Goal: Task Accomplishment & Management: Manage account settings

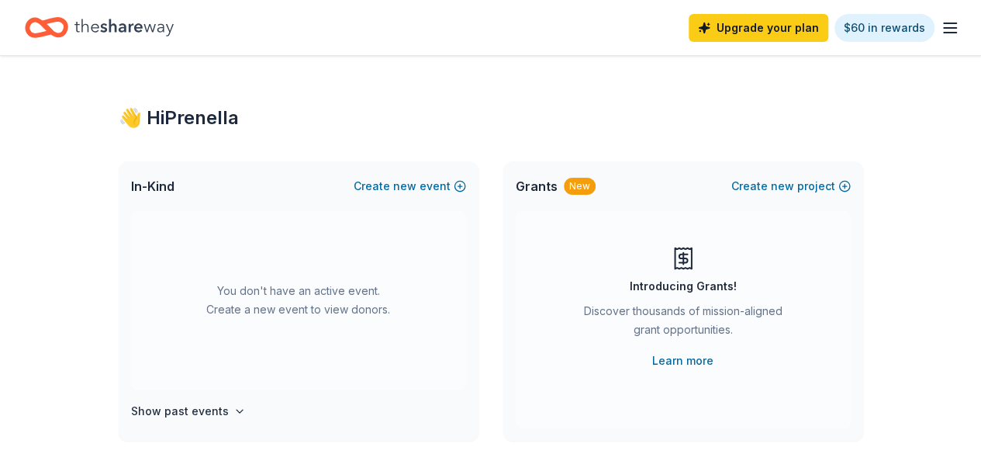
drag, startPoint x: 932, startPoint y: 26, endPoint x: 897, endPoint y: 93, distance: 75.6
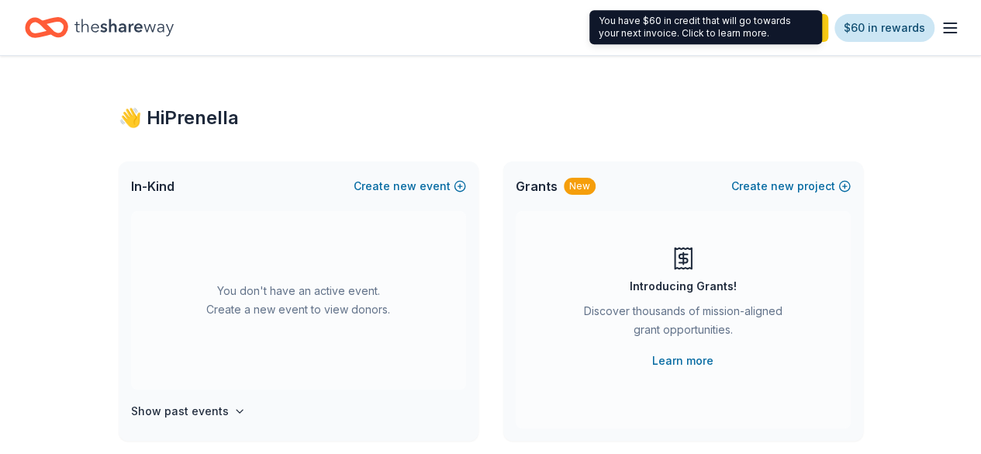
click at [861, 23] on link "$60 in rewards" at bounding box center [885, 28] width 100 height 28
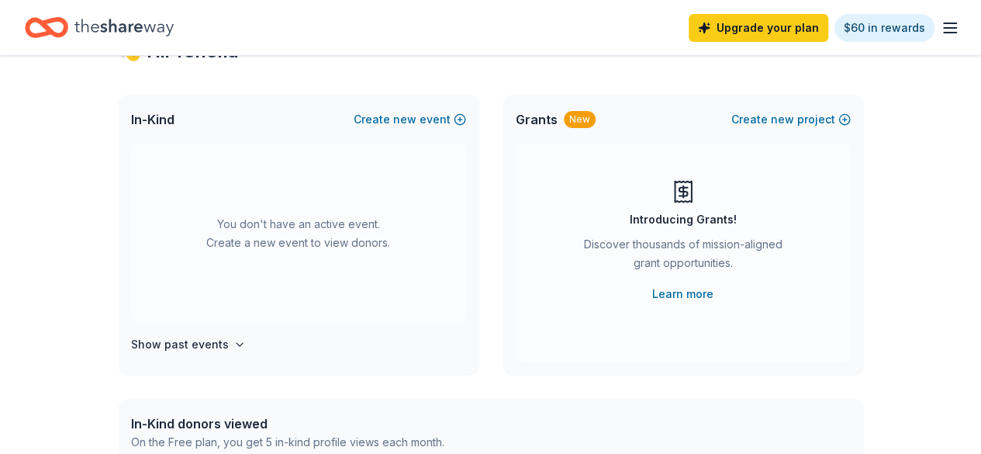
scroll to position [66, 0]
click at [941, 25] on icon "button" at bounding box center [950, 28] width 19 height 19
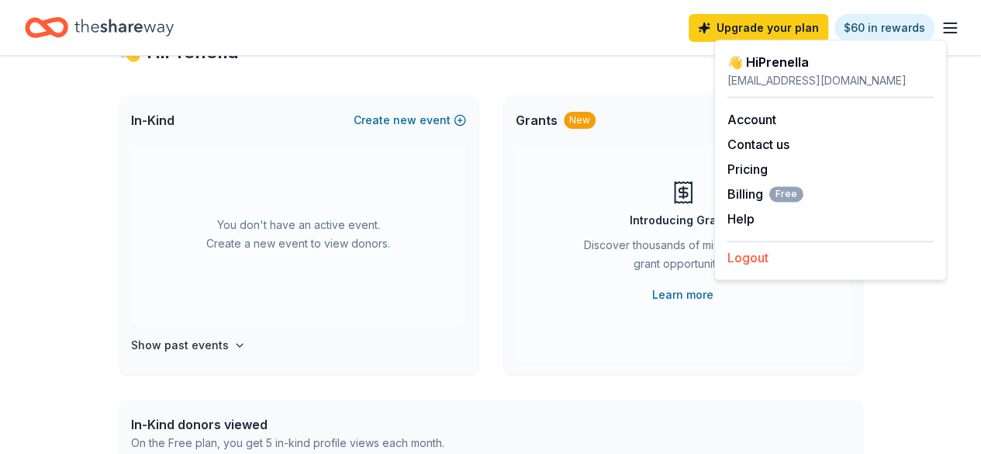
click at [749, 265] on button "Logout" at bounding box center [748, 257] width 41 height 19
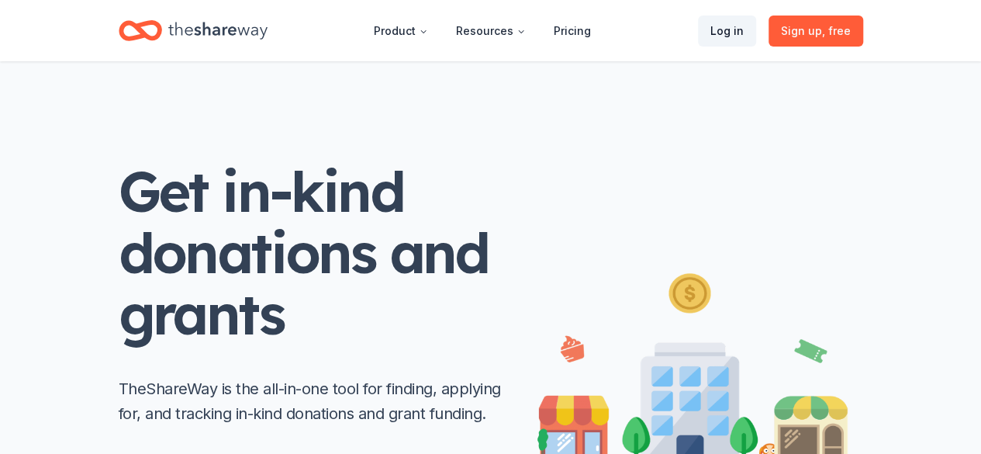
click at [735, 38] on link "Log in" at bounding box center [727, 31] width 58 height 31
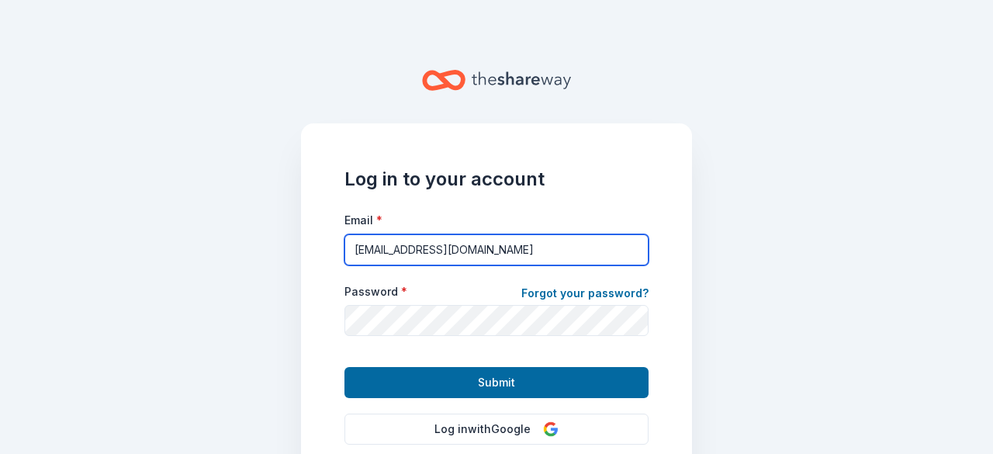
click at [416, 253] on input "[EMAIL_ADDRESS][DOMAIN_NAME]" at bounding box center [496, 249] width 304 height 31
type input "[EMAIL_ADDRESS][DOMAIN_NAME]"
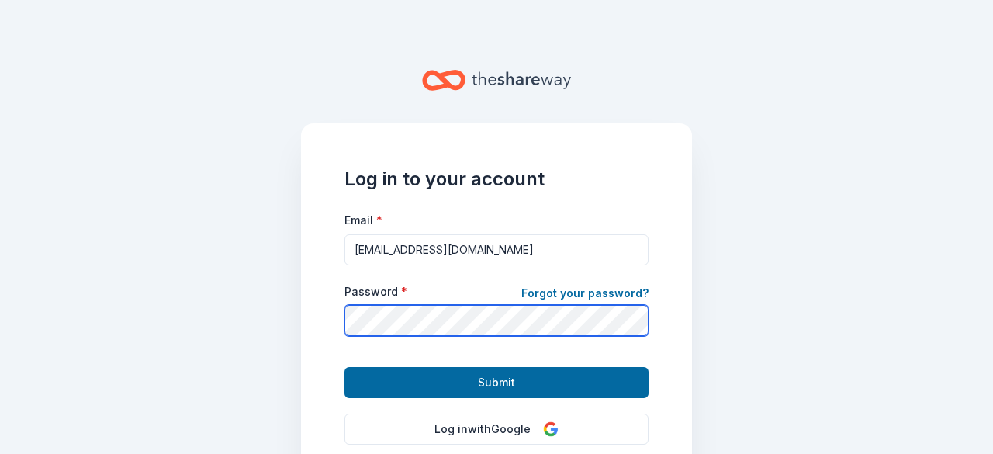
click at [344, 367] on button "Submit" at bounding box center [496, 382] width 304 height 31
